Goal: Transaction & Acquisition: Book appointment/travel/reservation

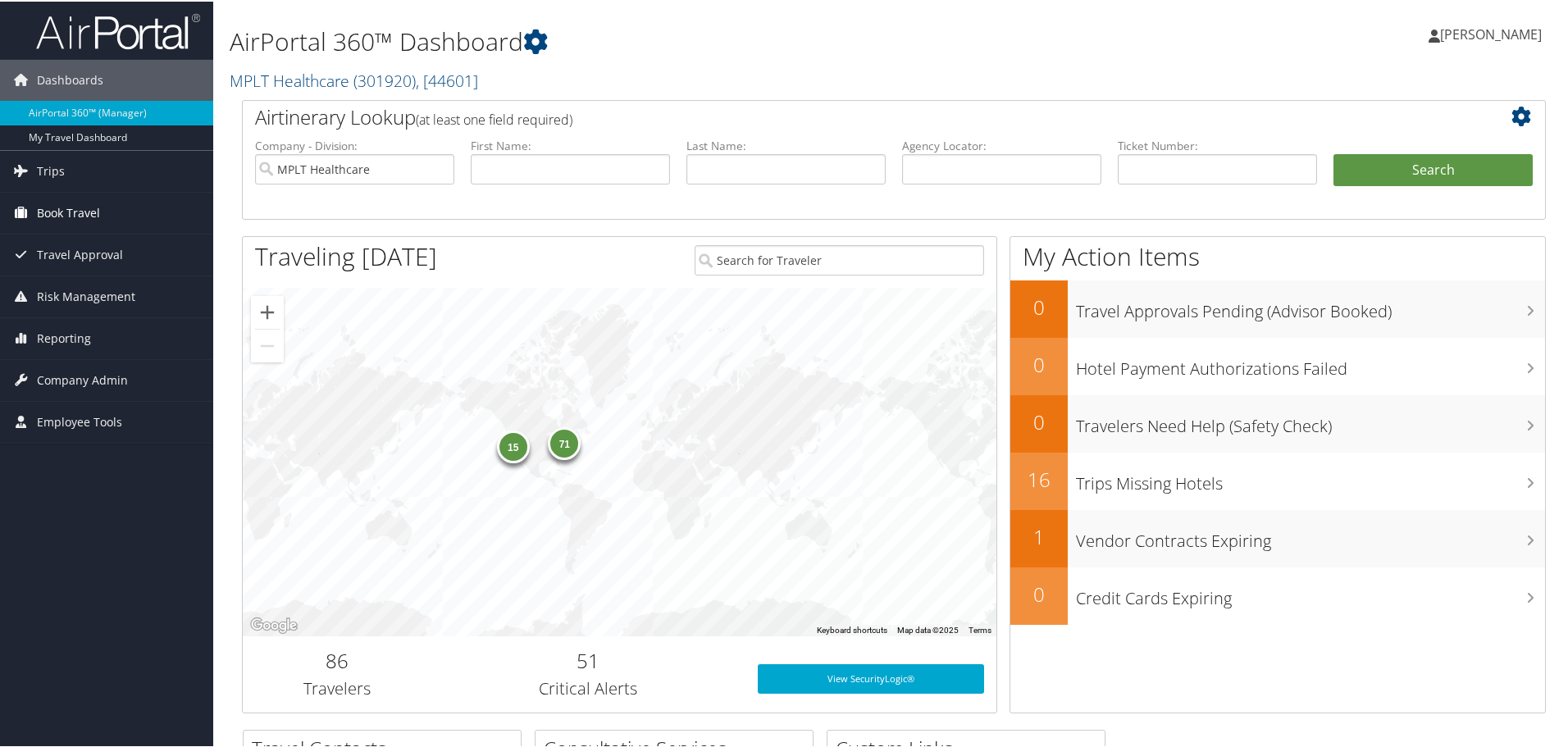
click at [118, 210] on link "Book Travel" at bounding box center [107, 211] width 213 height 41
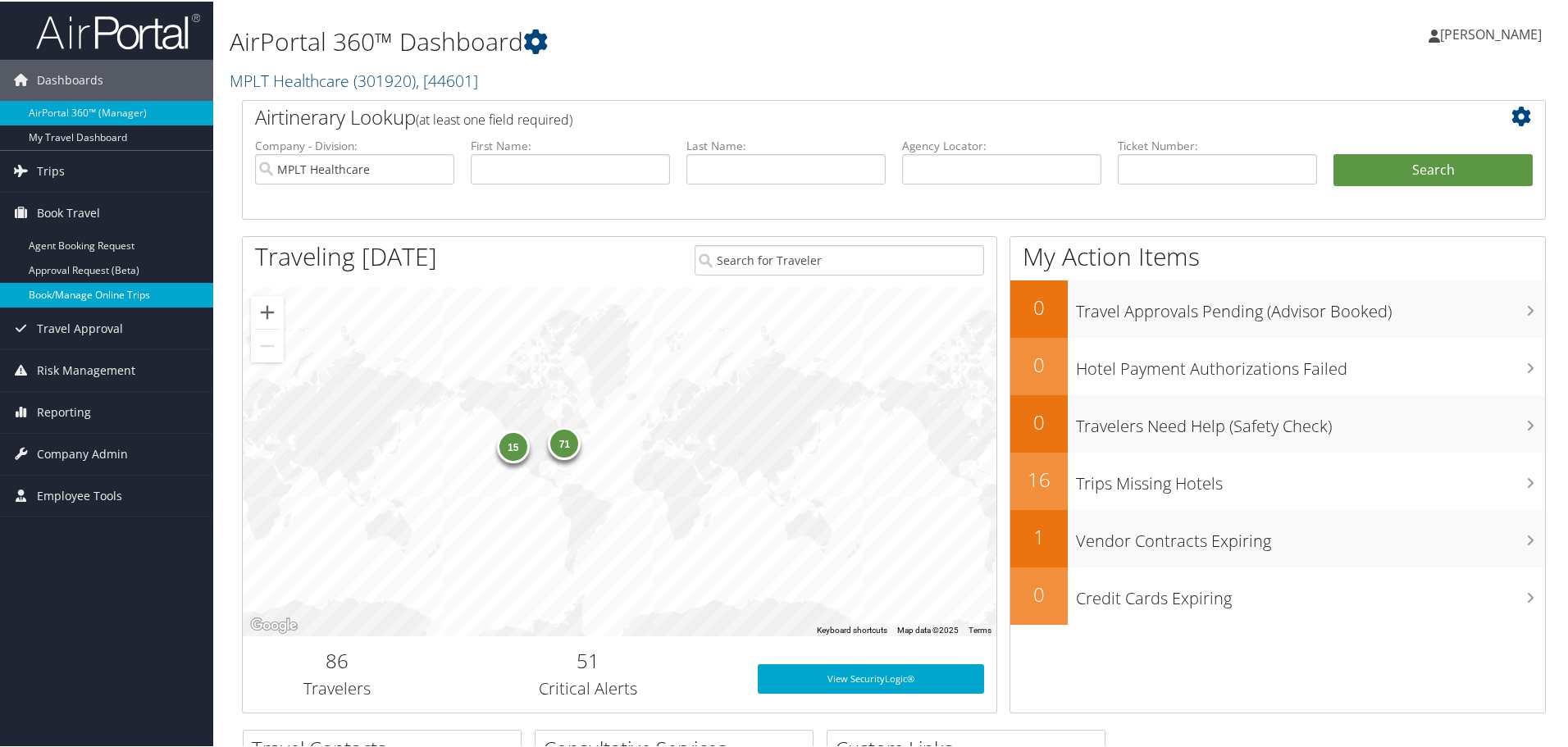
click at [96, 290] on link "Book/Manage Online Trips" at bounding box center [107, 293] width 213 height 25
